Goal: Task Accomplishment & Management: Manage account settings

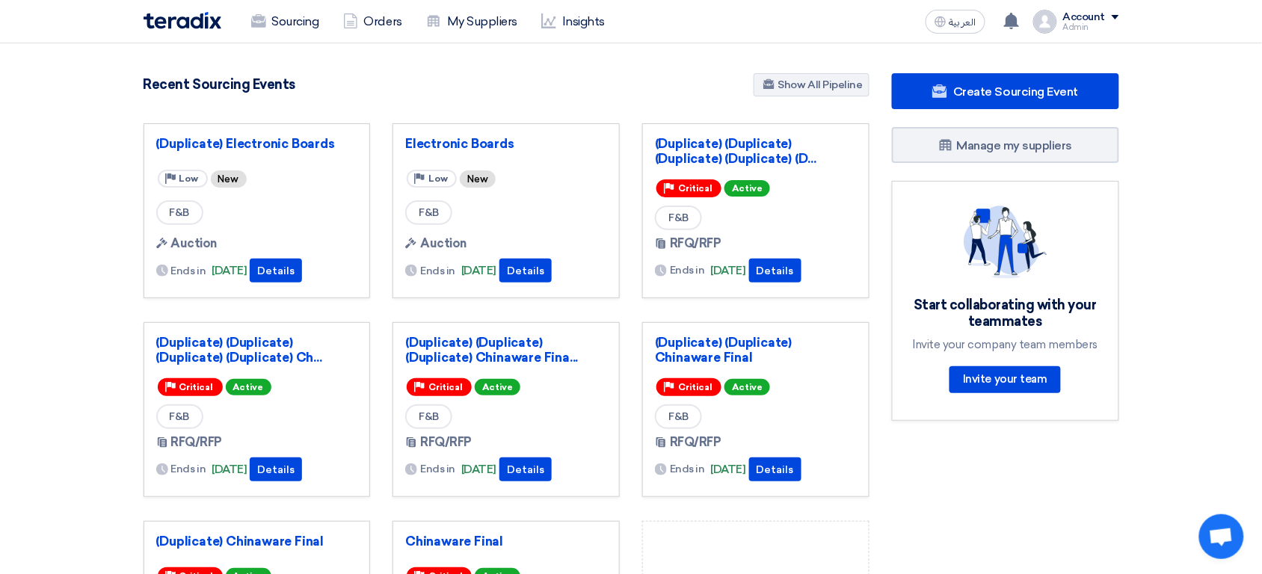
click at [1104, 24] on div "Admin" at bounding box center [1091, 27] width 56 height 8
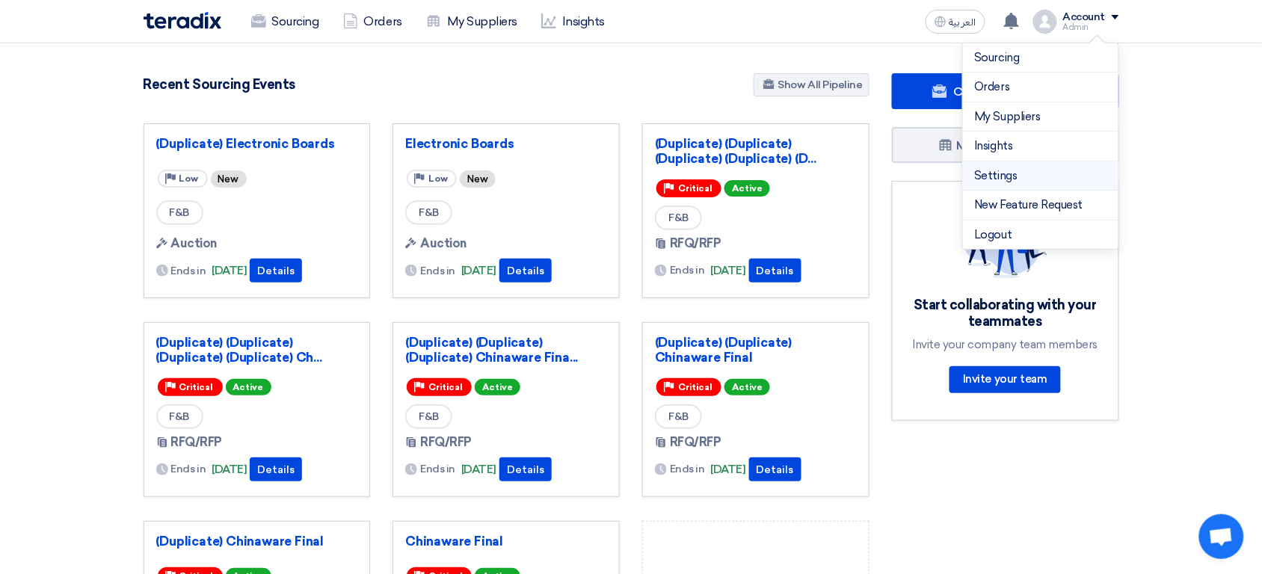
click at [1071, 173] on link "Settings" at bounding box center [1041, 175] width 132 height 17
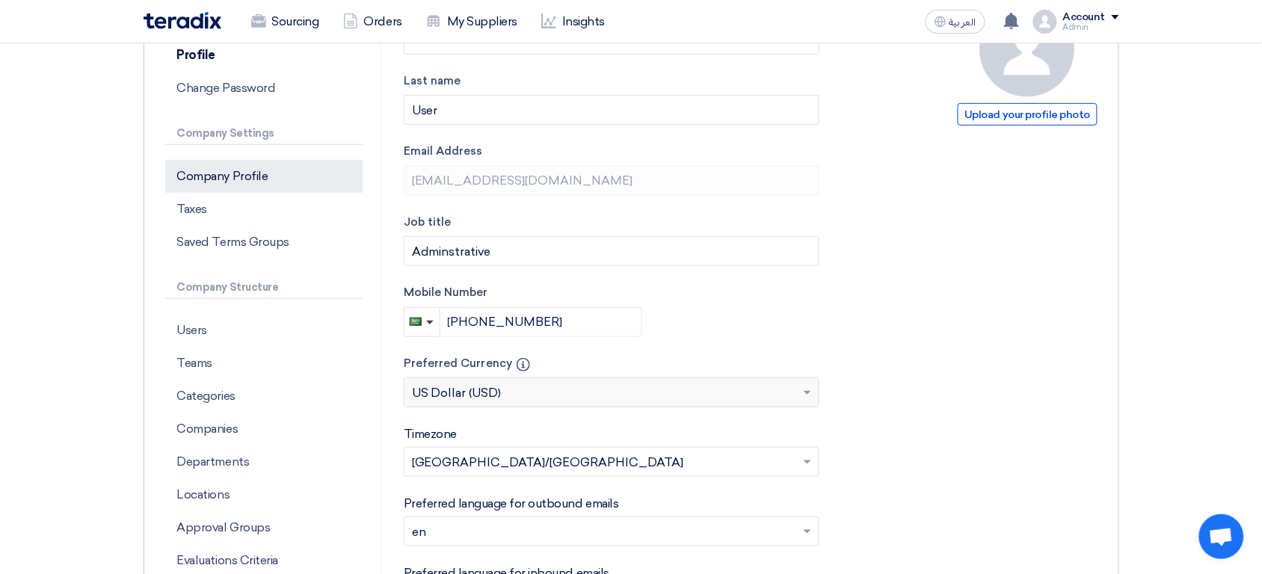
scroll to position [212, 0]
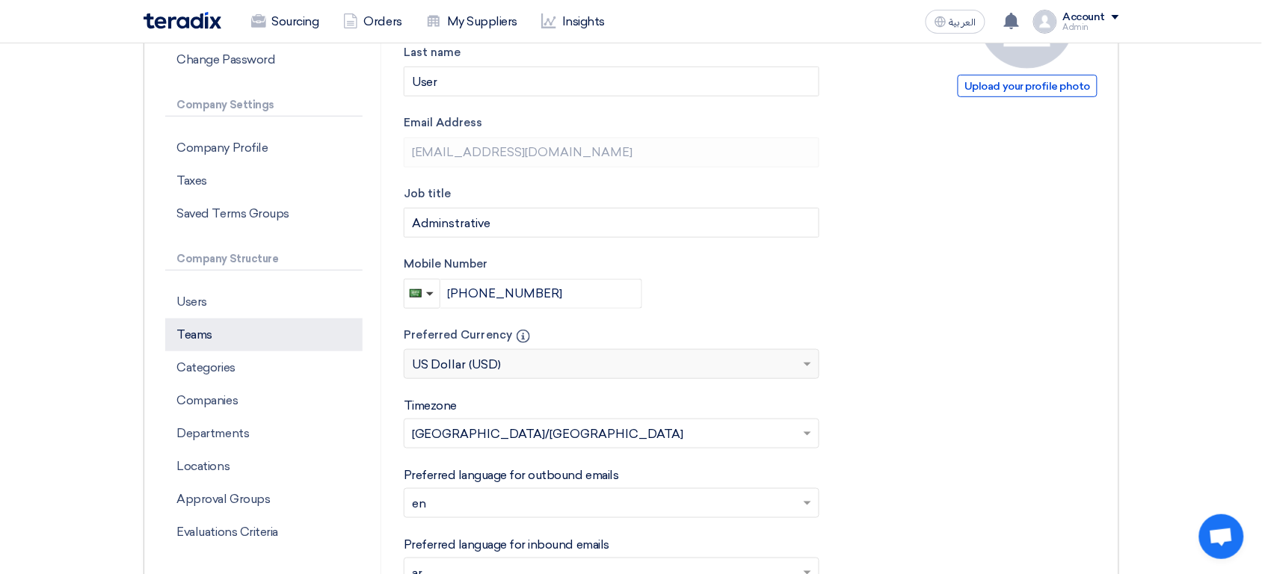
click at [244, 335] on p "Teams" at bounding box center [263, 335] width 197 height 33
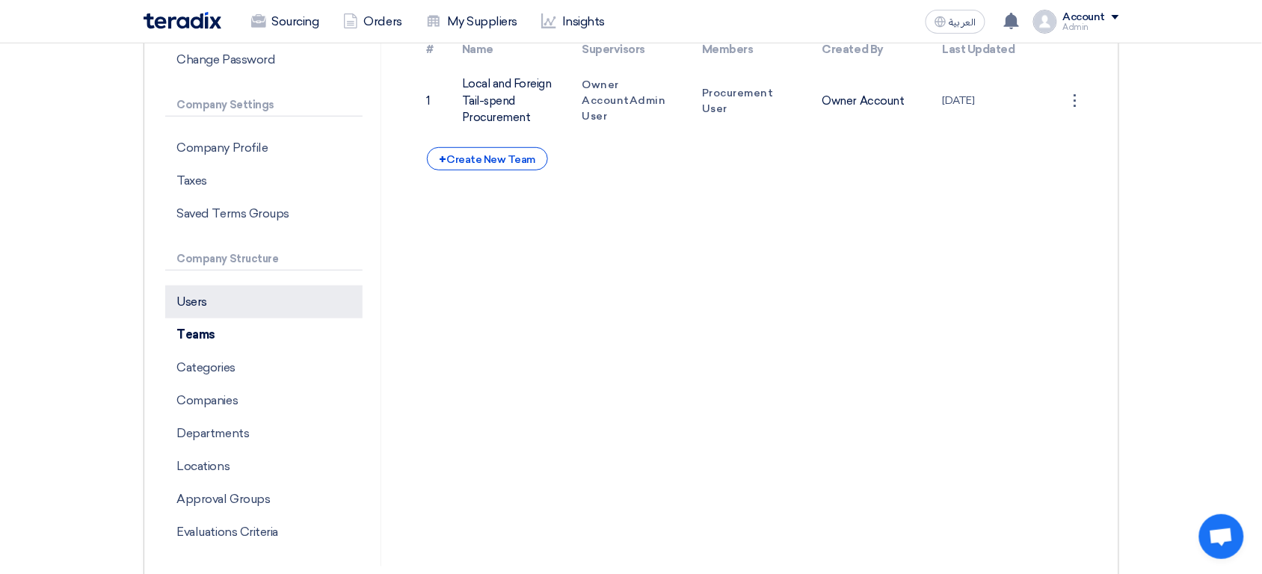
click at [278, 311] on p "Users" at bounding box center [263, 302] width 197 height 33
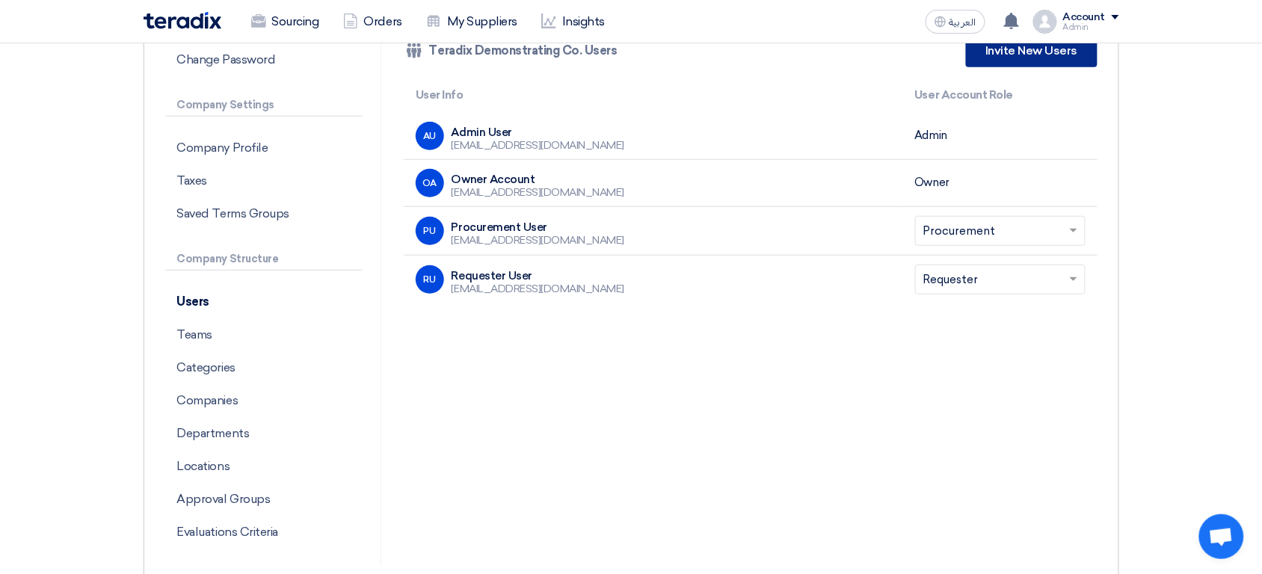
click at [1054, 62] on link "Invite New Users" at bounding box center [1031, 50] width 131 height 33
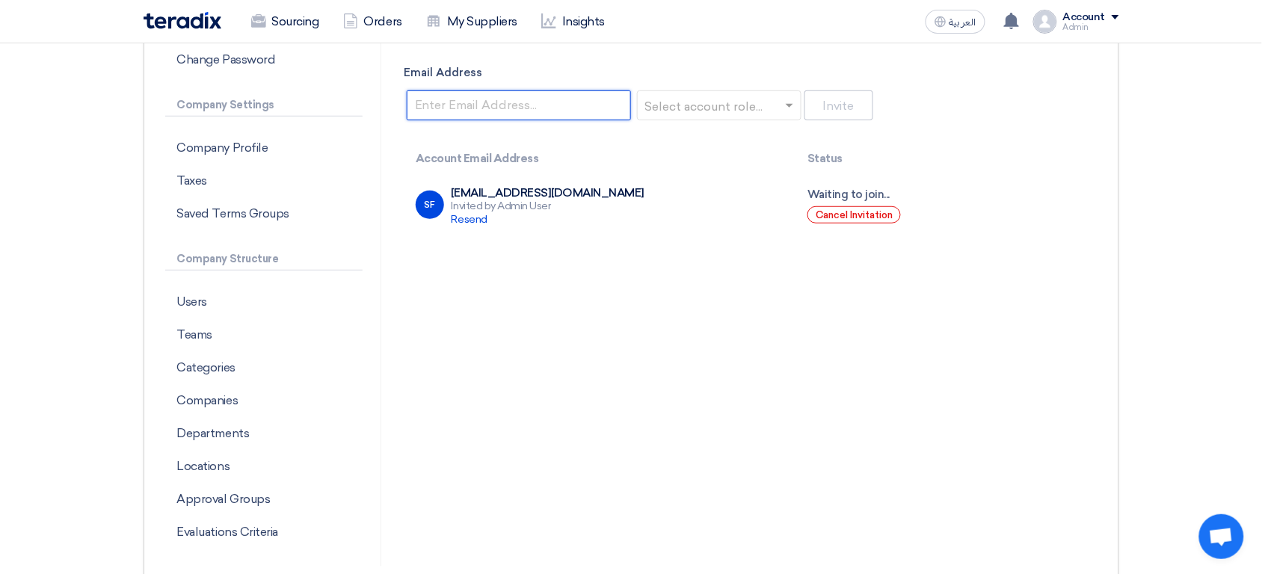
click at [553, 109] on input "Email Address" at bounding box center [519, 105] width 224 height 30
paste input "[EMAIL_ADDRESS][DOMAIN_NAME]"
type input "[EMAIL_ADDRESS][DOMAIN_NAME]"
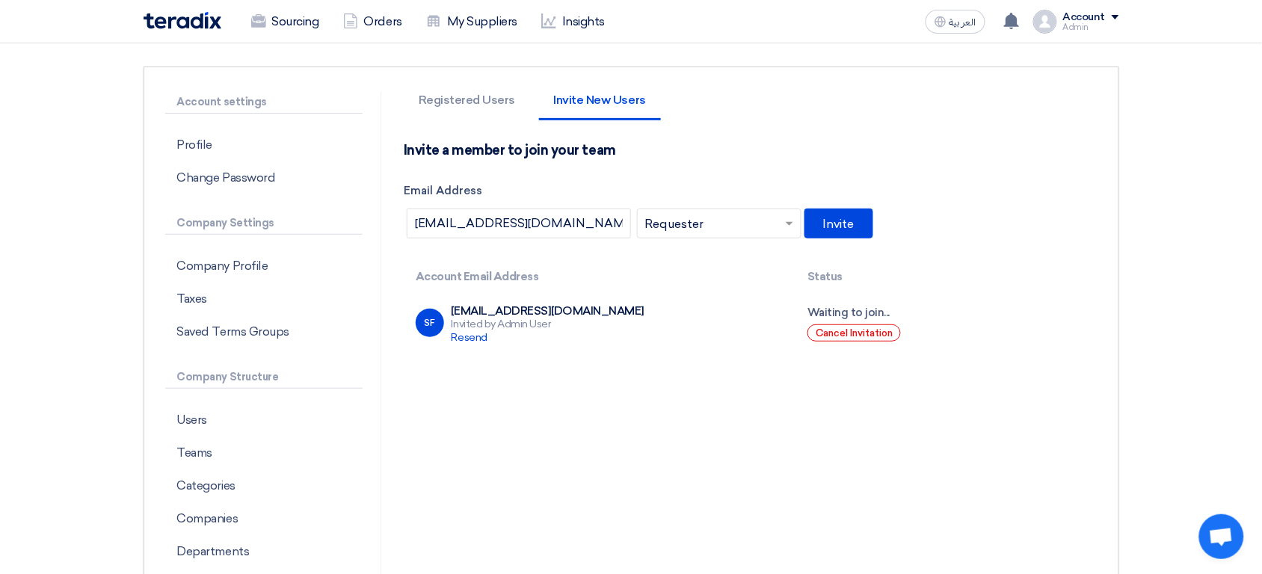
scroll to position [99, 0]
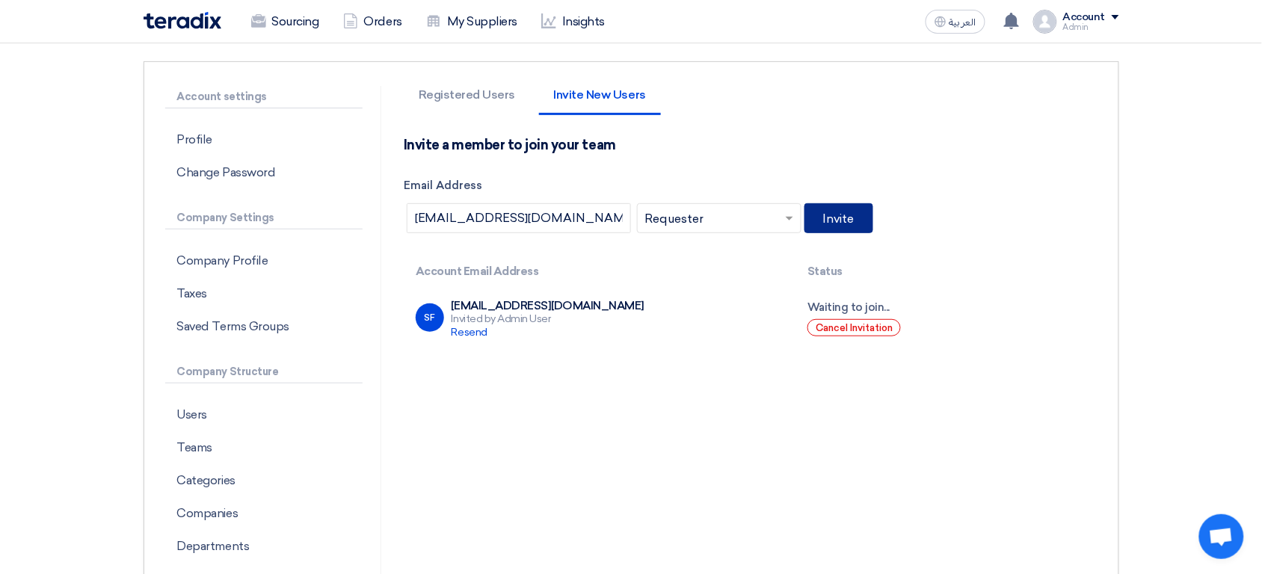
click at [837, 219] on button "Invite" at bounding box center [838, 218] width 69 height 30
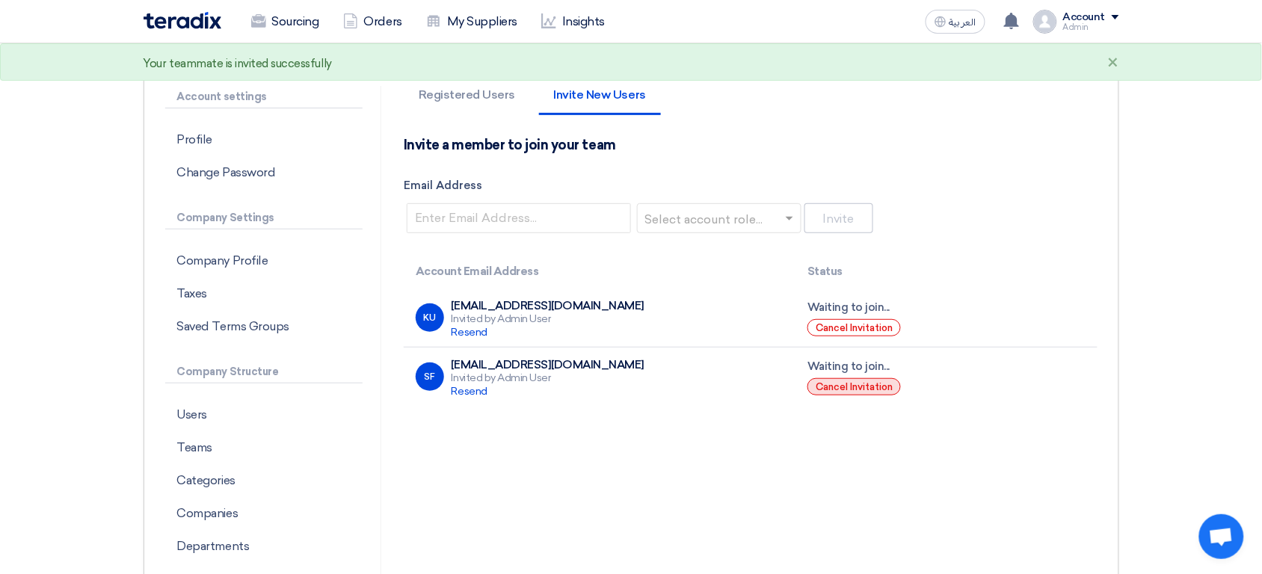
click at [853, 390] on button "Cancel Invitation" at bounding box center [853, 386] width 93 height 17
